Goal: Task Accomplishment & Management: Manage account settings

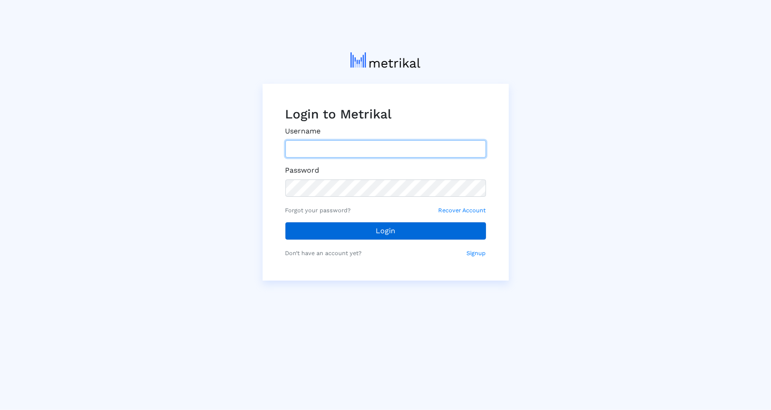
type input "[PERSON_NAME][EMAIL_ADDRESS][DOMAIN_NAME]"
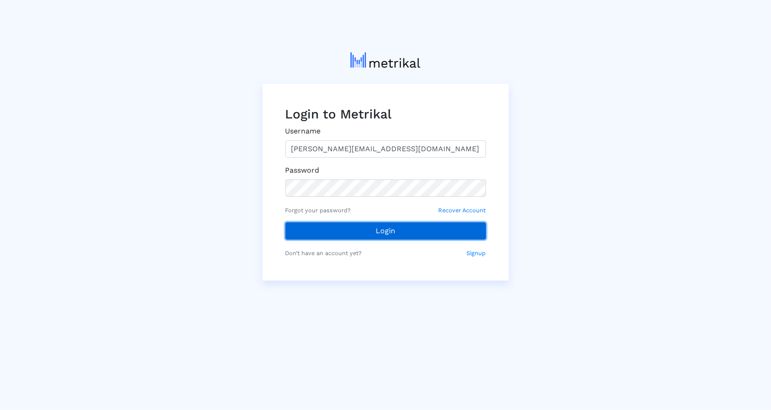
click at [388, 229] on button "Login" at bounding box center [385, 230] width 201 height 17
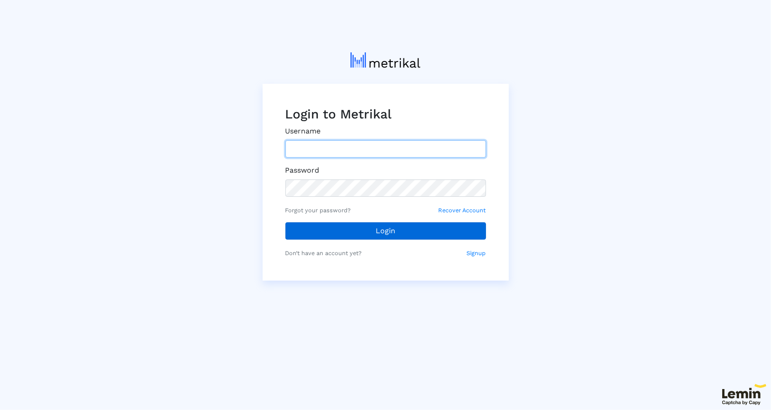
type input "[PERSON_NAME][EMAIL_ADDRESS][DOMAIN_NAME]"
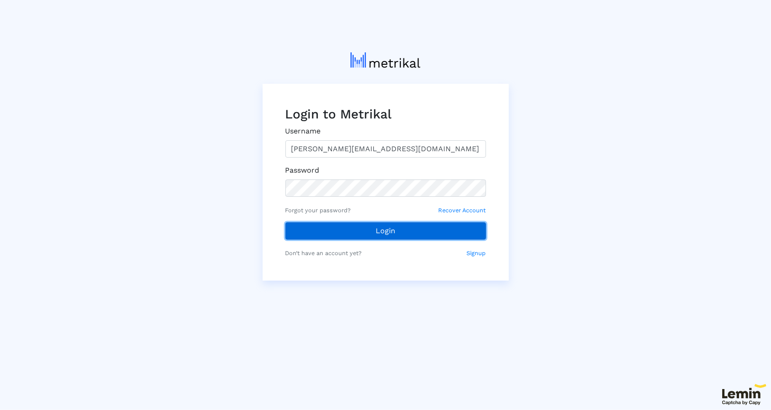
click at [364, 234] on button "Login" at bounding box center [385, 230] width 201 height 17
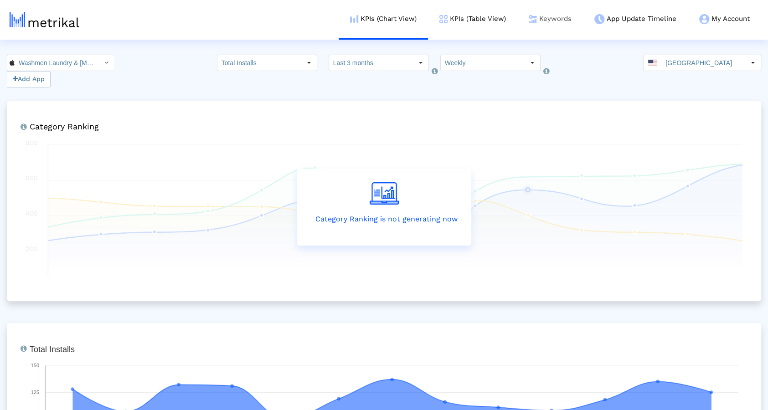
click at [544, 18] on link "Keywords" at bounding box center [550, 19] width 66 height 38
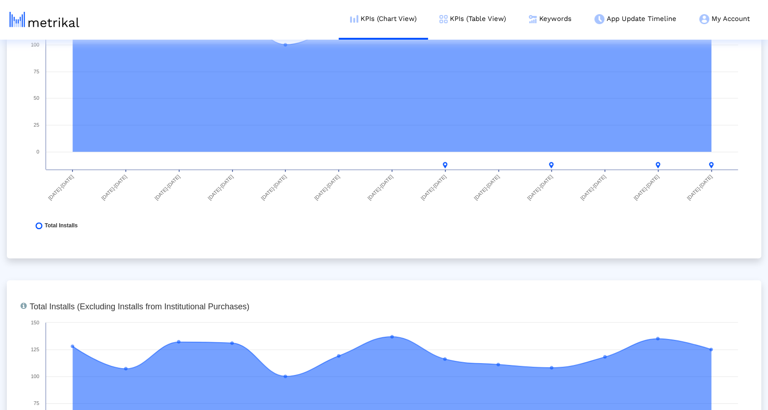
scroll to position [384, 0]
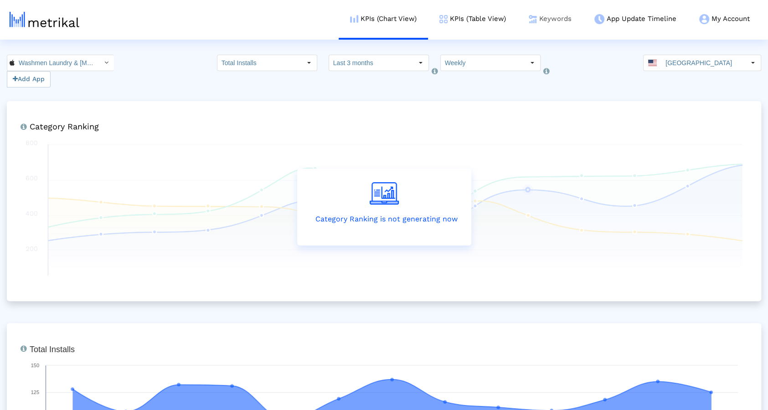
click at [545, 13] on link "Keywords" at bounding box center [550, 19] width 66 height 38
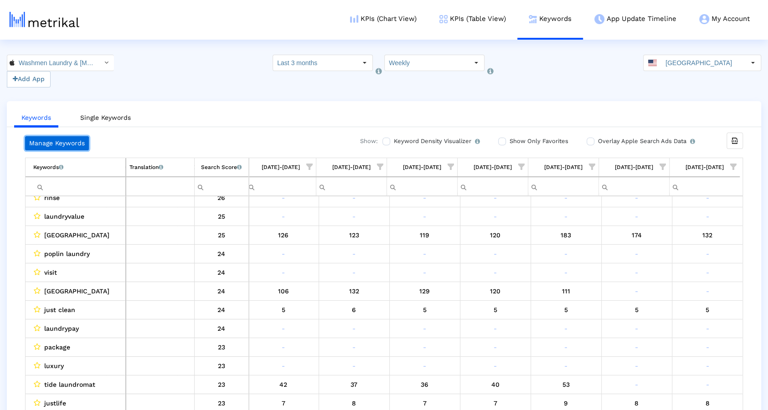
click at [80, 140] on link "Manage Keywords" at bounding box center [57, 143] width 64 height 14
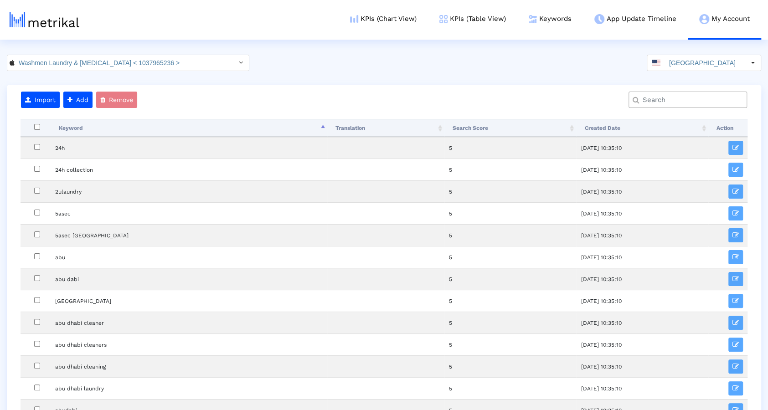
click at [653, 95] on input "text" at bounding box center [689, 100] width 107 height 10
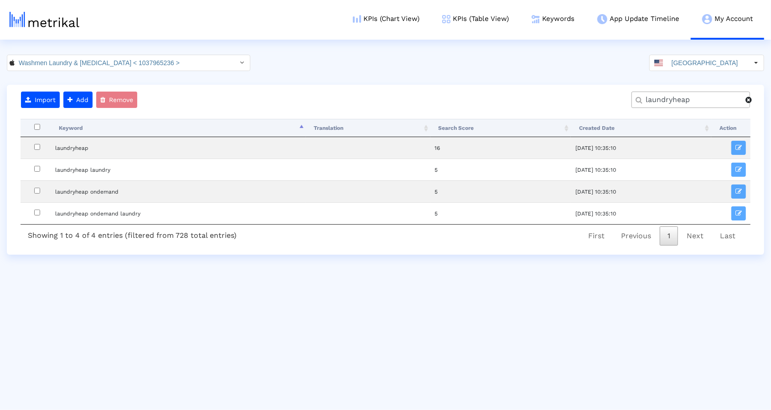
drag, startPoint x: 690, startPoint y: 101, endPoint x: 615, endPoint y: 92, distance: 74.8
click at [615, 92] on div "laundryheap" at bounding box center [449, 104] width 616 height 24
type input "washmen"
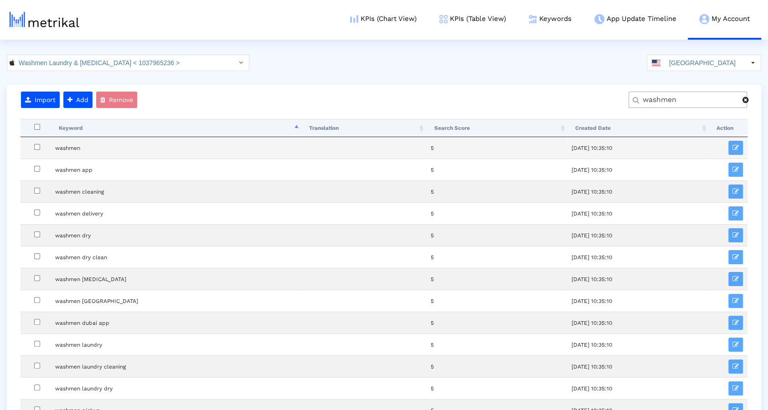
click at [36, 145] on input "checkbox" at bounding box center [37, 147] width 6 height 6
checkbox input "true"
drag, startPoint x: 682, startPoint y: 99, endPoint x: 614, endPoint y: 94, distance: 68.5
click at [614, 94] on div "washmen" at bounding box center [448, 104] width 614 height 24
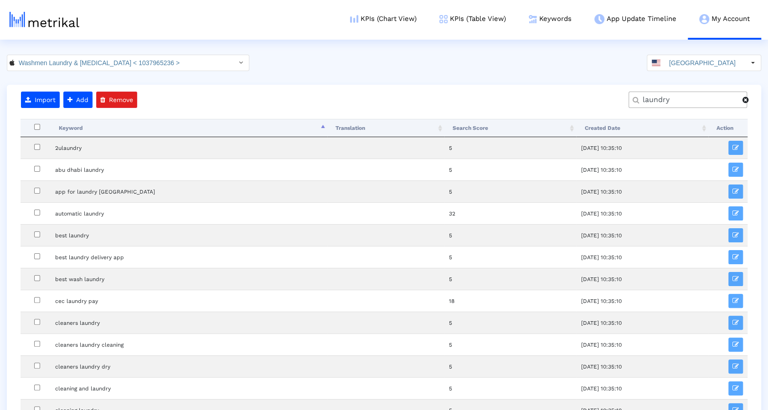
click at [683, 98] on input "laundry" at bounding box center [689, 100] width 106 height 10
type input "laundryheap"
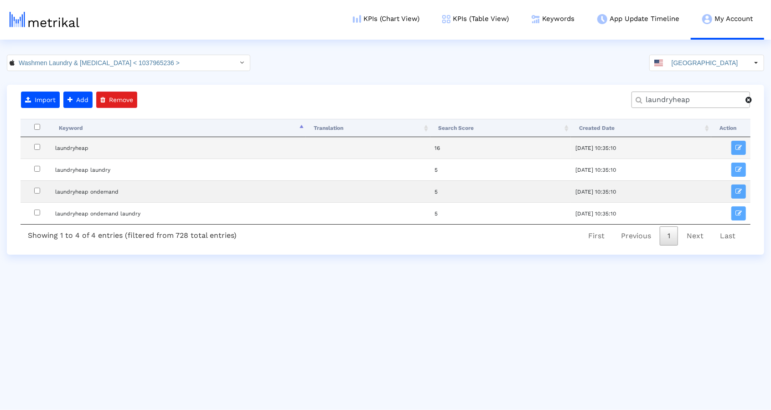
click at [38, 147] on input "checkbox" at bounding box center [37, 147] width 6 height 6
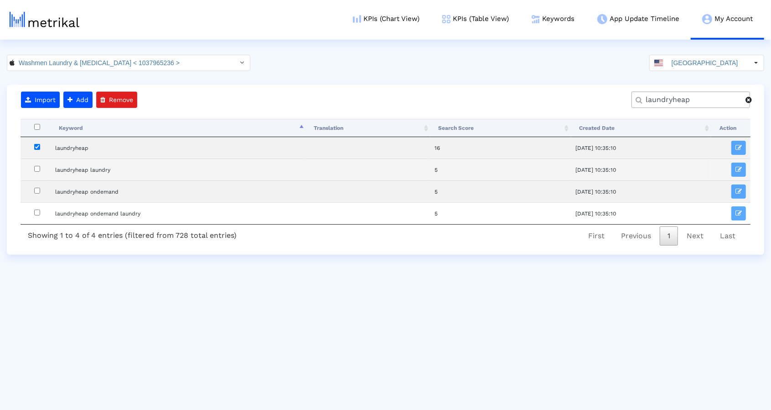
click at [750, 159] on td at bounding box center [730, 170] width 39 height 22
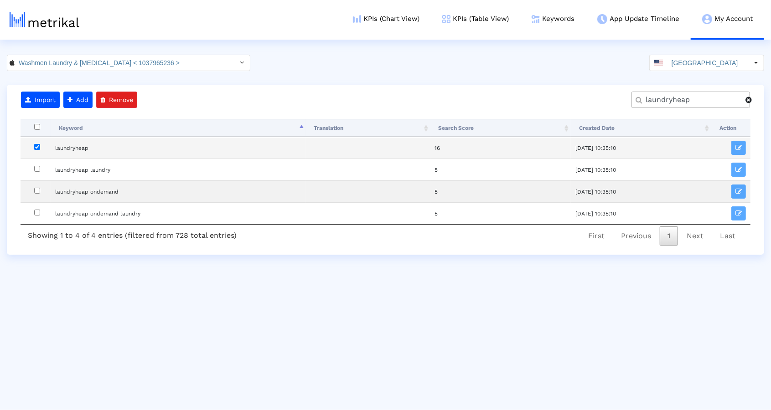
click at [37, 145] on input "checkbox" at bounding box center [37, 147] width 6 height 6
checkbox input "false"
click at [701, 62] on input "United States" at bounding box center [707, 63] width 81 height 16
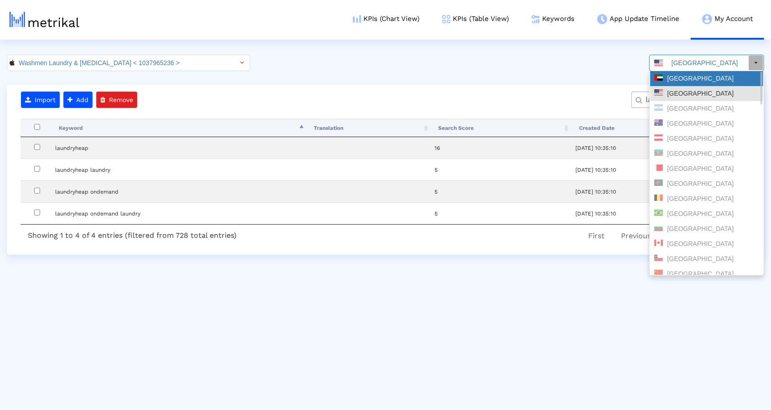
click at [690, 80] on div "United Arab Emirates" at bounding box center [706, 78] width 105 height 9
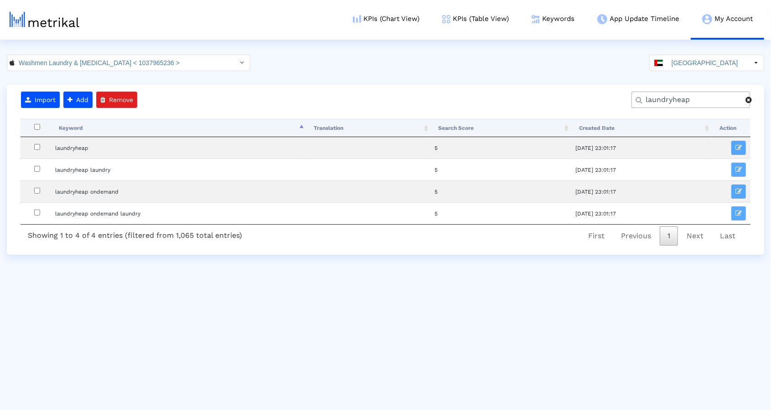
drag, startPoint x: 695, startPoint y: 100, endPoint x: 623, endPoint y: 91, distance: 72.1
click at [623, 92] on div "laundryheap" at bounding box center [449, 104] width 616 height 24
type input "washmen"
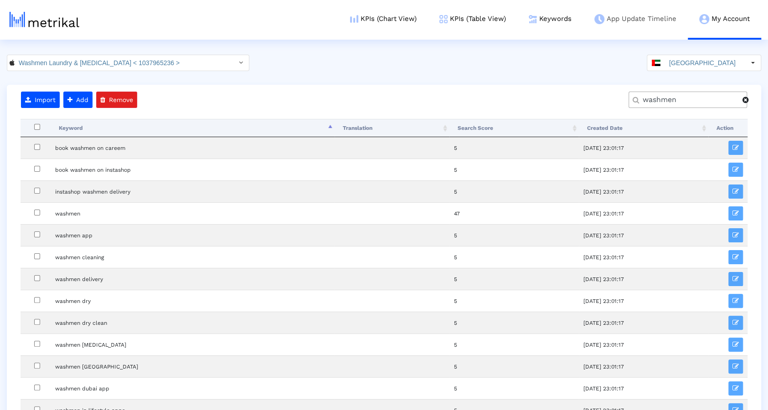
click at [609, 34] on link "App Update Timeline" at bounding box center [635, 19] width 105 height 38
